Goal: Transaction & Acquisition: Obtain resource

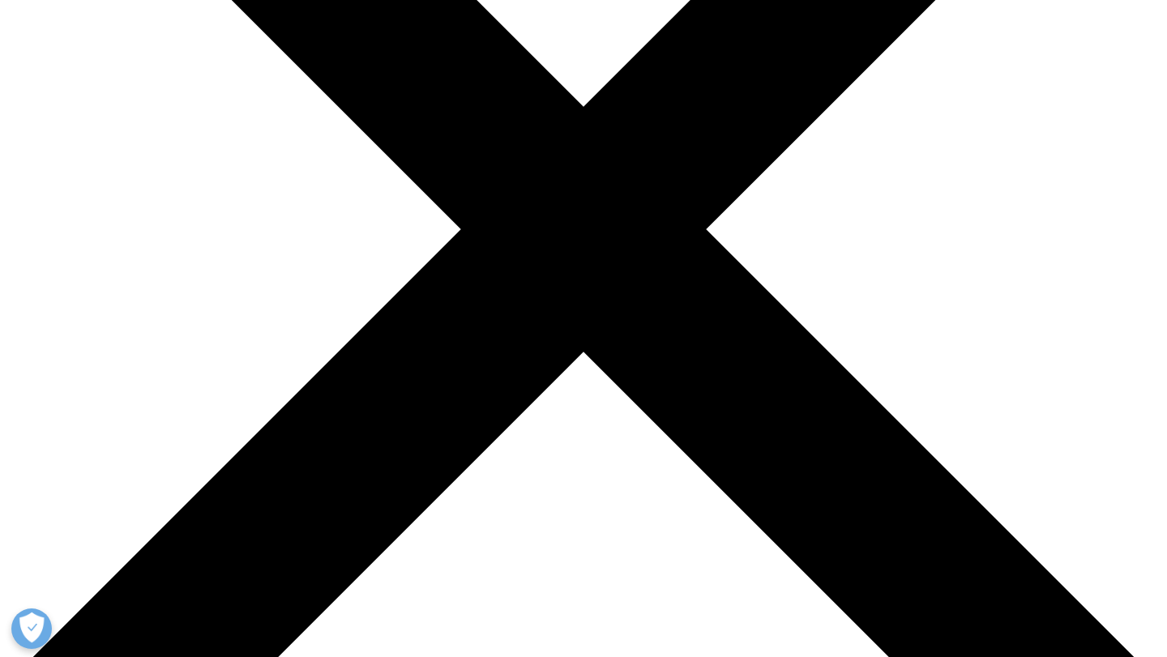
scroll to position [420, 0]
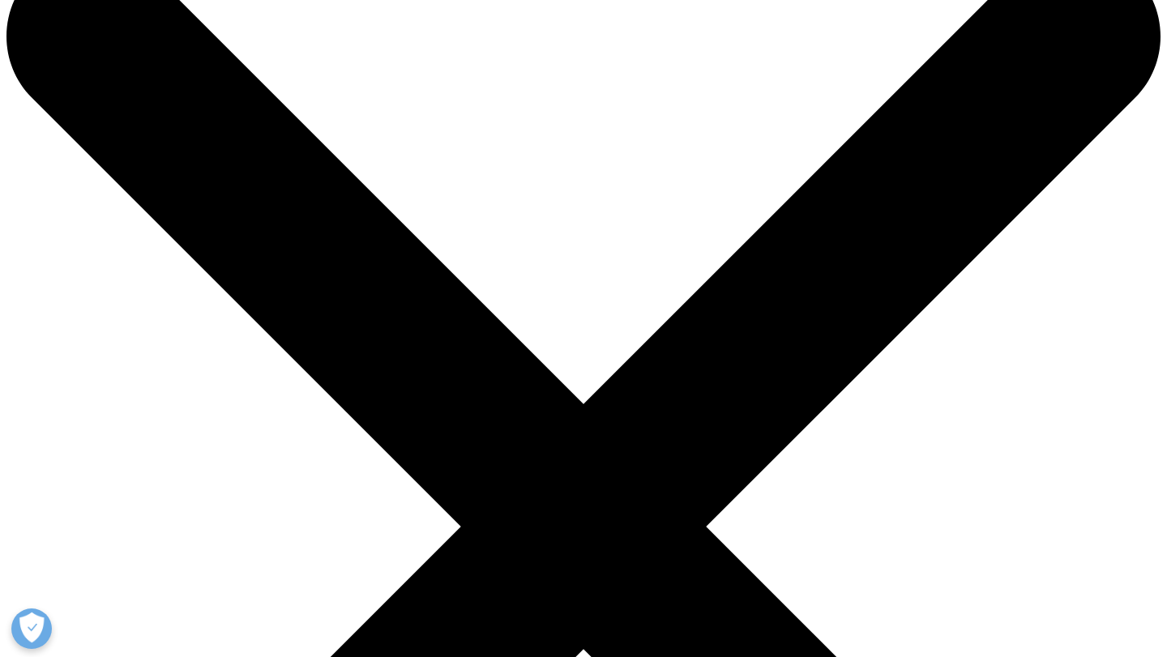
scroll to position [0, 0]
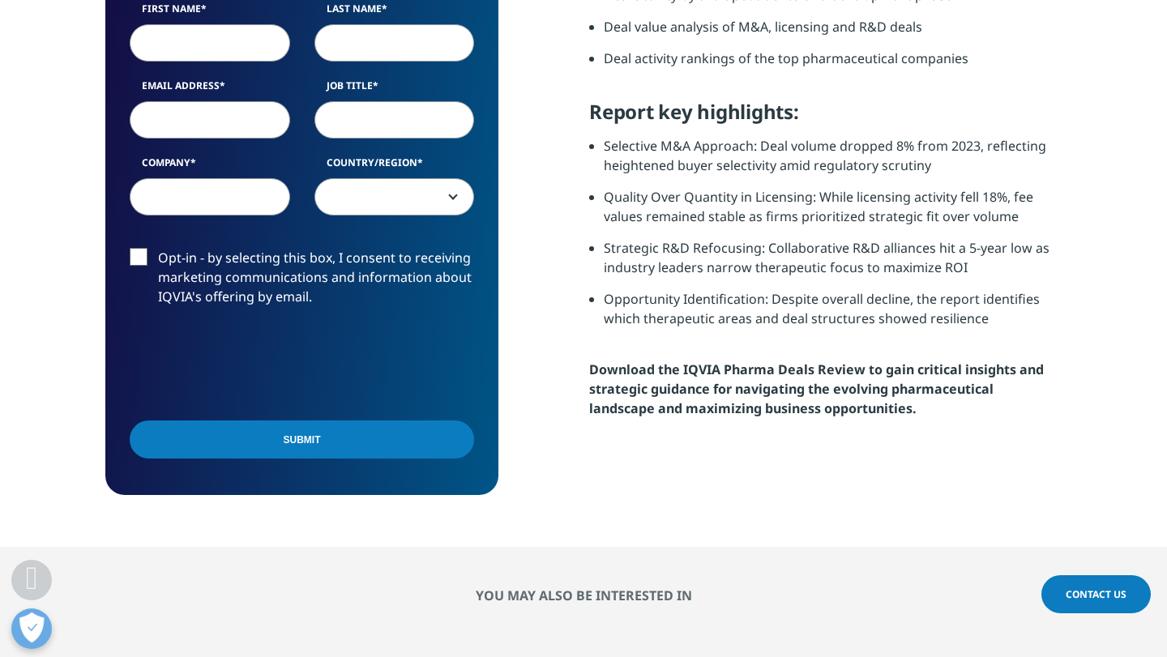
scroll to position [864, 0]
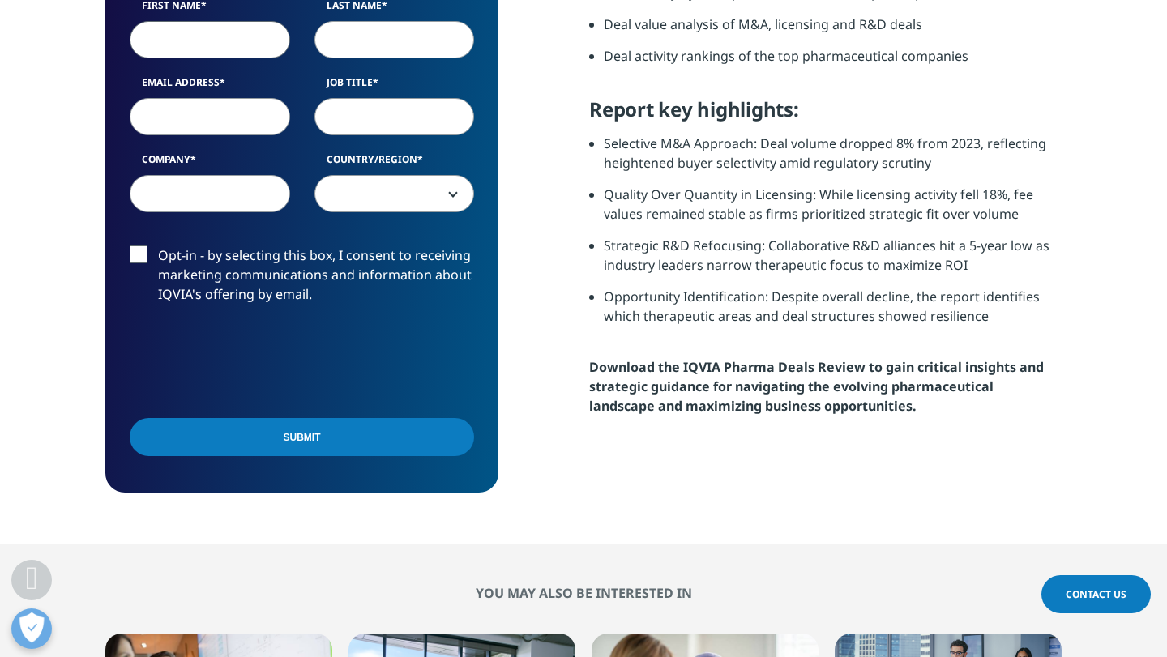
click at [230, 47] on input "First Name" at bounding box center [210, 39] width 160 height 37
type input "[MEDICAL_DATA]"
click at [408, 53] on input "Last Name" at bounding box center [394, 39] width 160 height 37
type input "Ferrumiga"
click at [232, 125] on input "Email Address" at bounding box center [210, 116] width 160 height 37
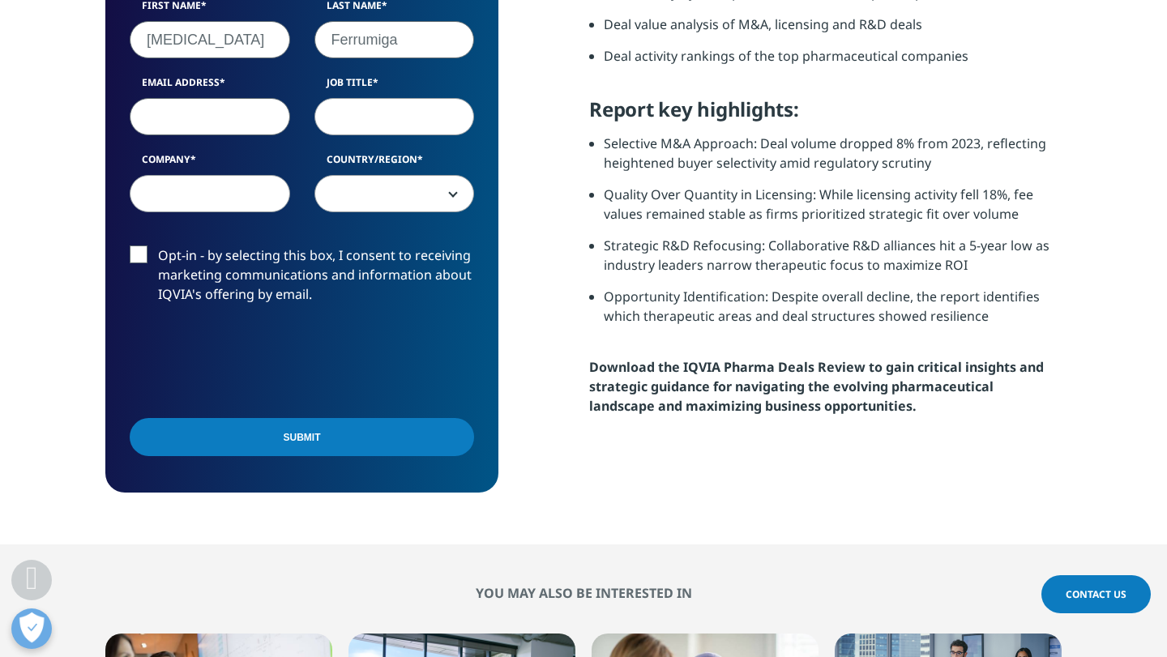
paste input "[EMAIL_ADDRESS][DOMAIN_NAME]"
type input "[EMAIL_ADDRESS][DOMAIN_NAME]"
click at [373, 123] on input "Job Title" at bounding box center [394, 116] width 160 height 37
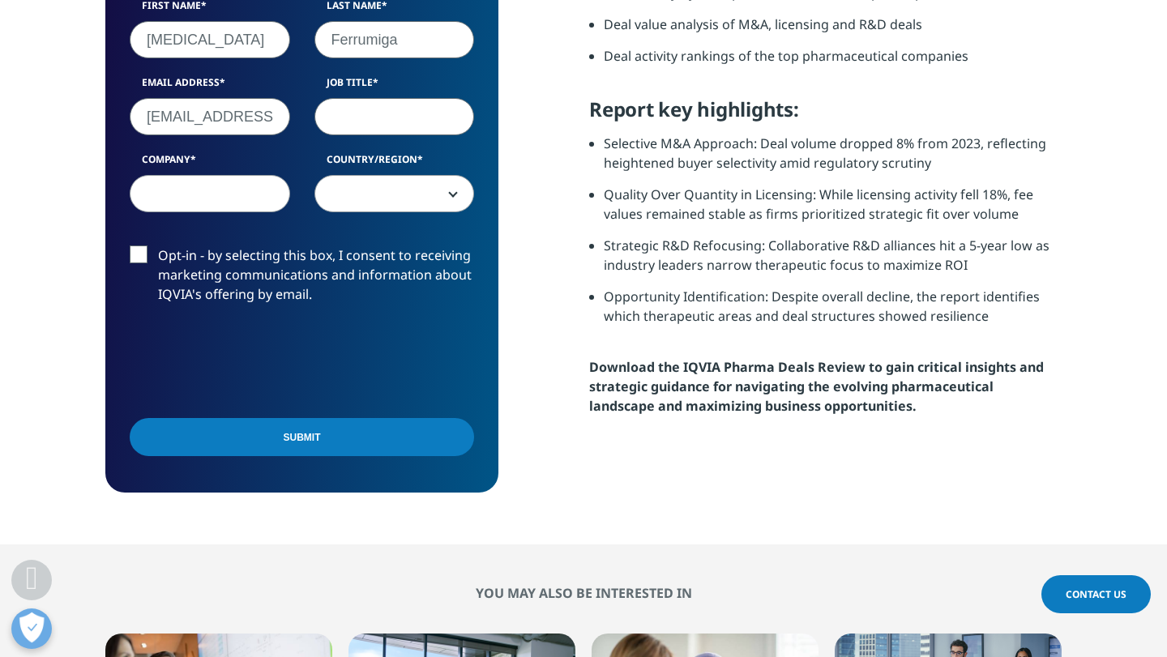
type input "F"
type input "Analyst"
click at [257, 200] on input "Company" at bounding box center [210, 193] width 160 height 37
type input "Popcorn"
click at [378, 204] on span at bounding box center [394, 194] width 159 height 37
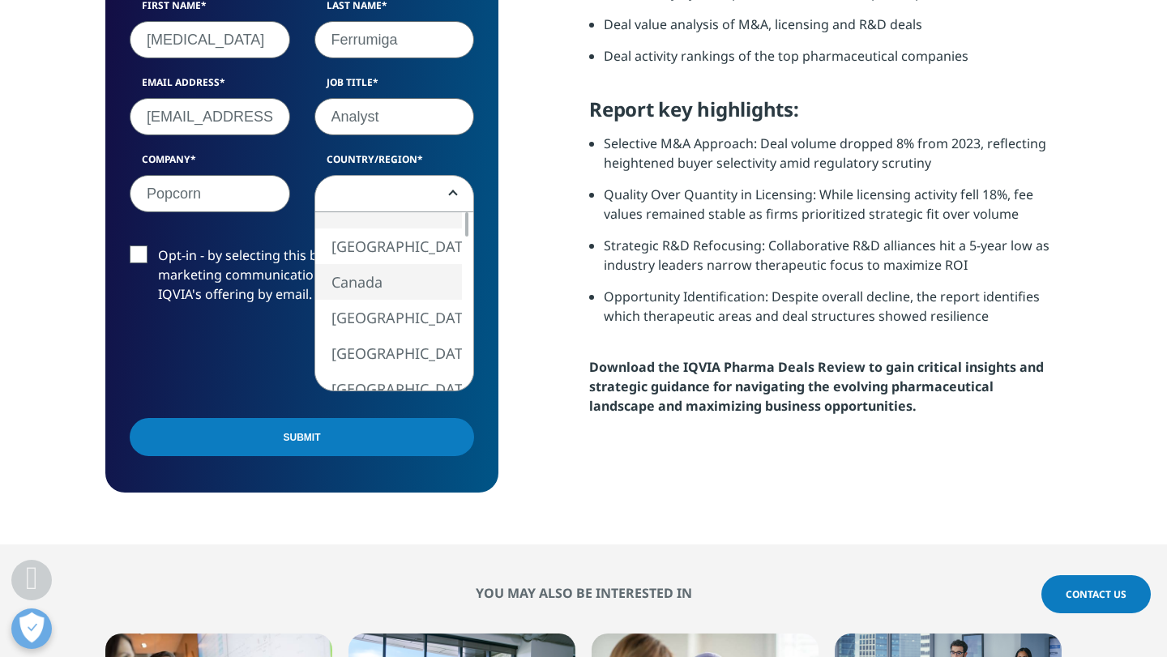
select select "Canada"
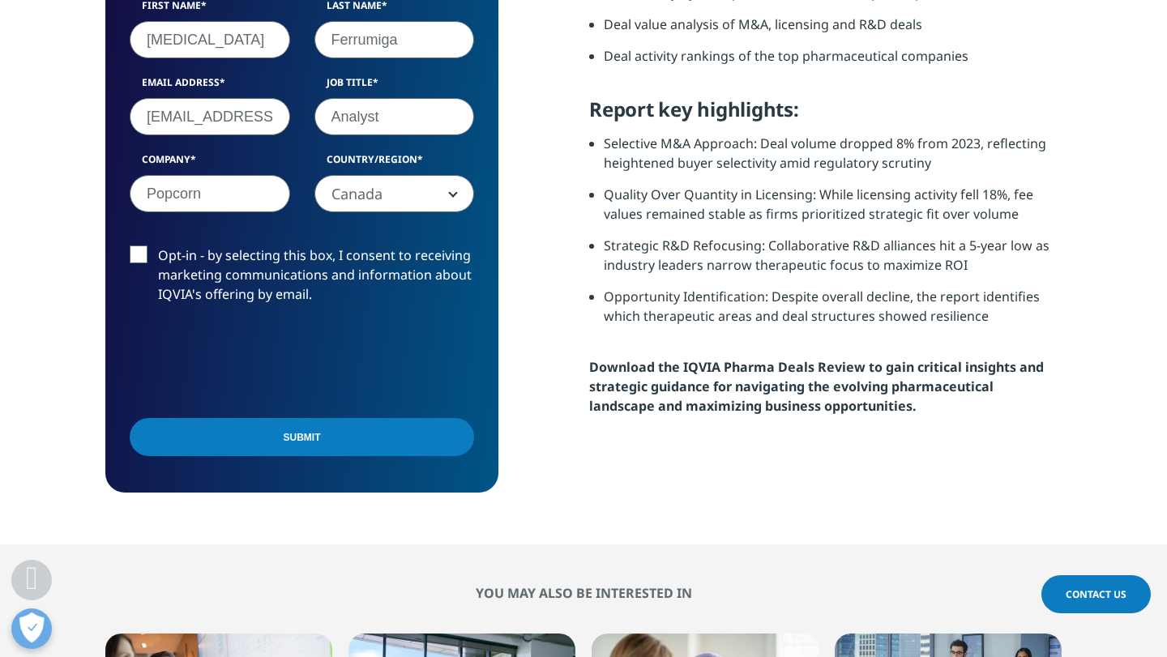
click at [135, 255] on label "Opt-in - by selecting this box, I consent to receiving marketing communications…" at bounding box center [302, 278] width 344 height 67
click at [158, 245] on input "Opt-in - by selecting this box, I consent to receiving marketing communications…" at bounding box center [158, 245] width 0 height 0
click at [339, 440] on input "Submit" at bounding box center [302, 437] width 344 height 38
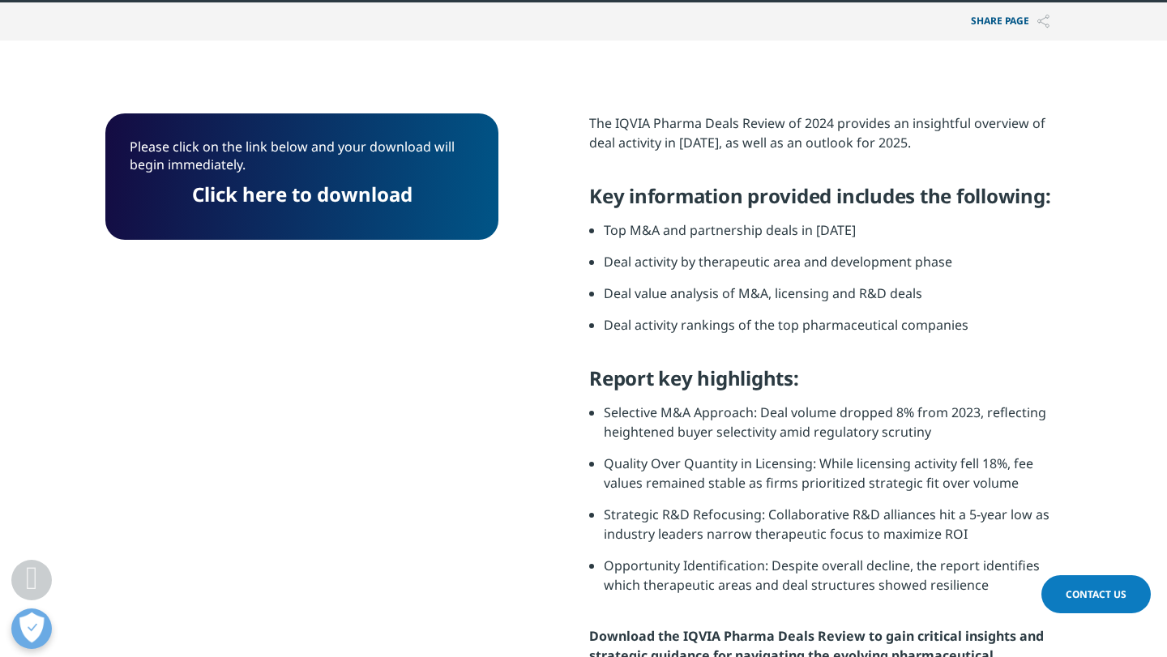
scroll to position [581, 0]
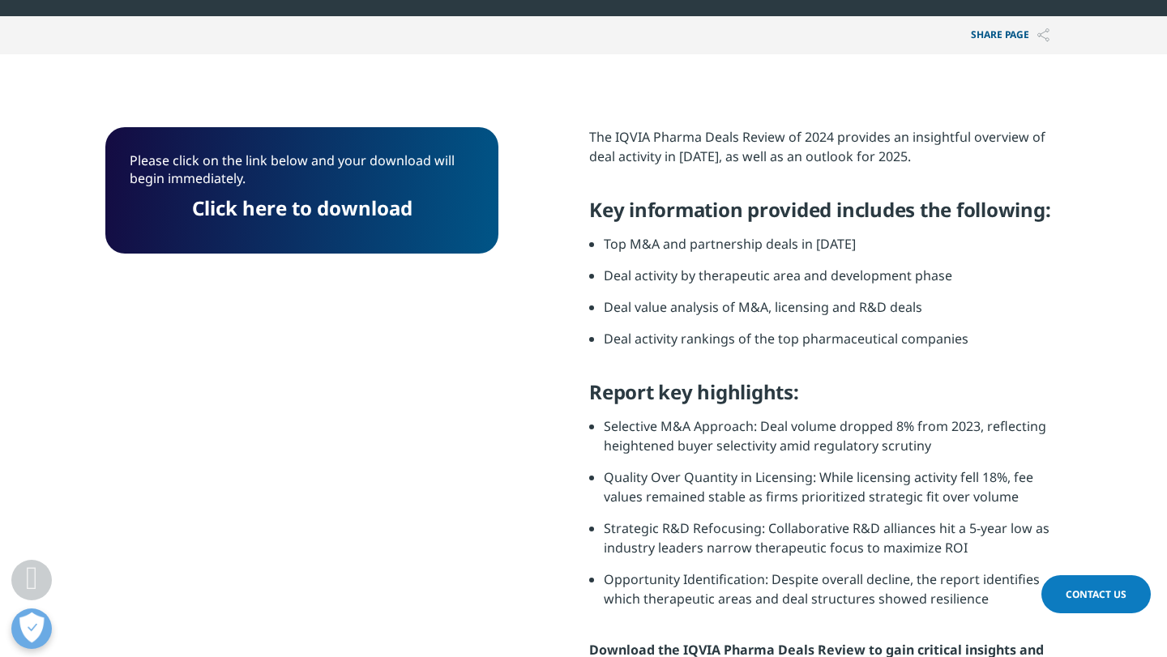
click at [352, 208] on link "Click here to download" at bounding box center [302, 207] width 220 height 27
